Goal: Task Accomplishment & Management: Manage account settings

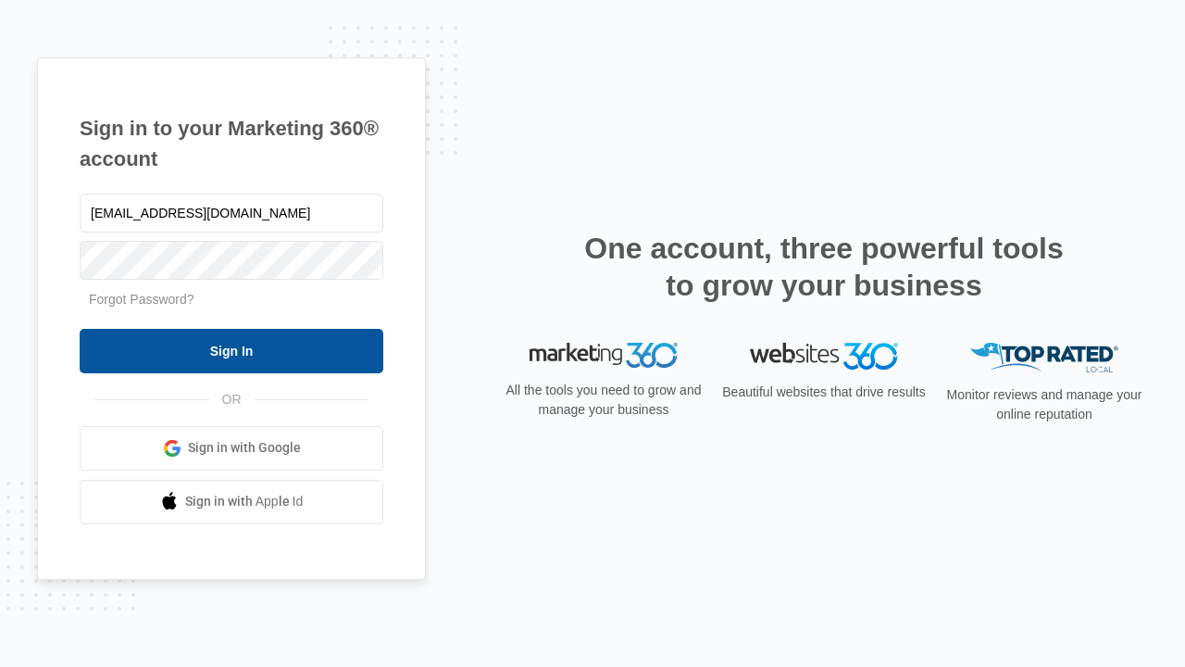
click at [231, 350] on input "Sign In" at bounding box center [232, 351] width 304 height 44
